Goal: Submit feedback/report problem

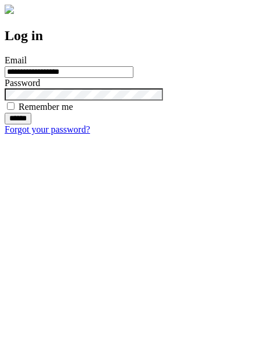
type input "**********"
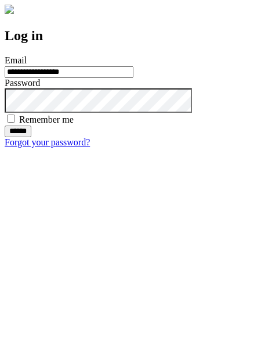
click at [31, 137] on input "******" at bounding box center [18, 131] width 27 height 12
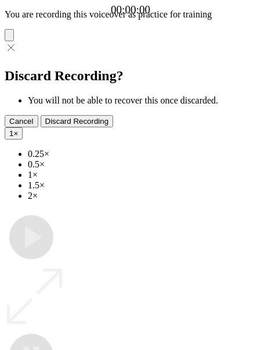
type input "**********"
